Goal: Task Accomplishment & Management: Use online tool/utility

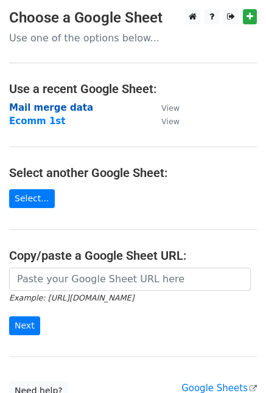
click at [58, 104] on strong "Mail merge data" at bounding box center [51, 107] width 84 height 11
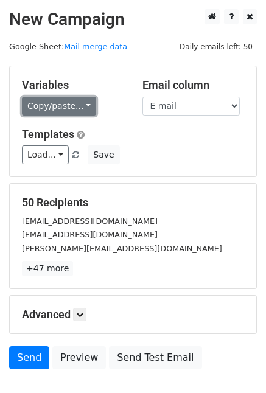
click at [65, 100] on link "Copy/paste..." at bounding box center [59, 106] width 74 height 19
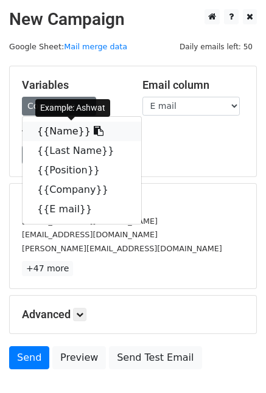
click at [63, 136] on link "{{Name}}" at bounding box center [82, 131] width 119 height 19
